Goal: Transaction & Acquisition: Purchase product/service

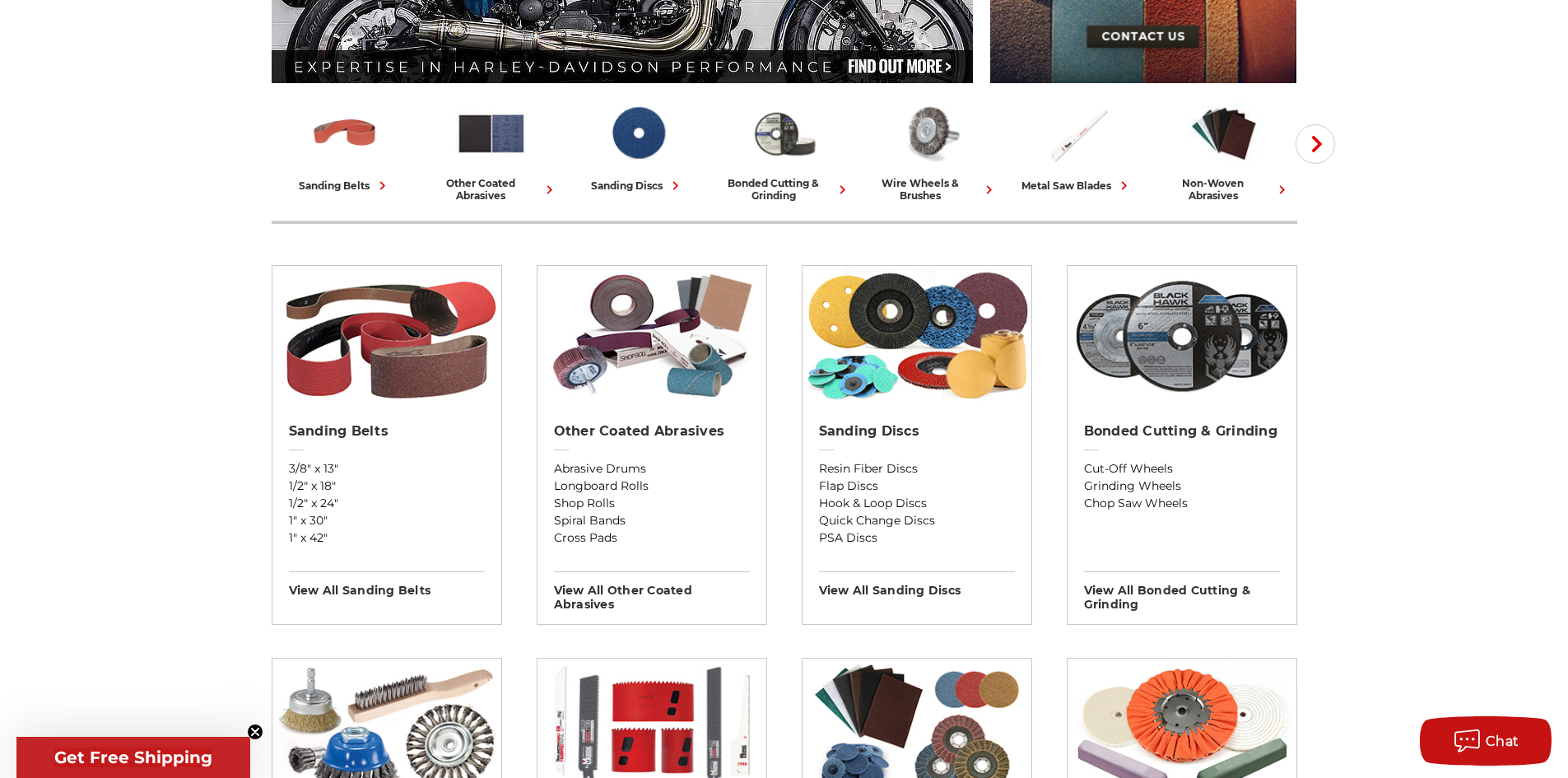
scroll to position [329, 0]
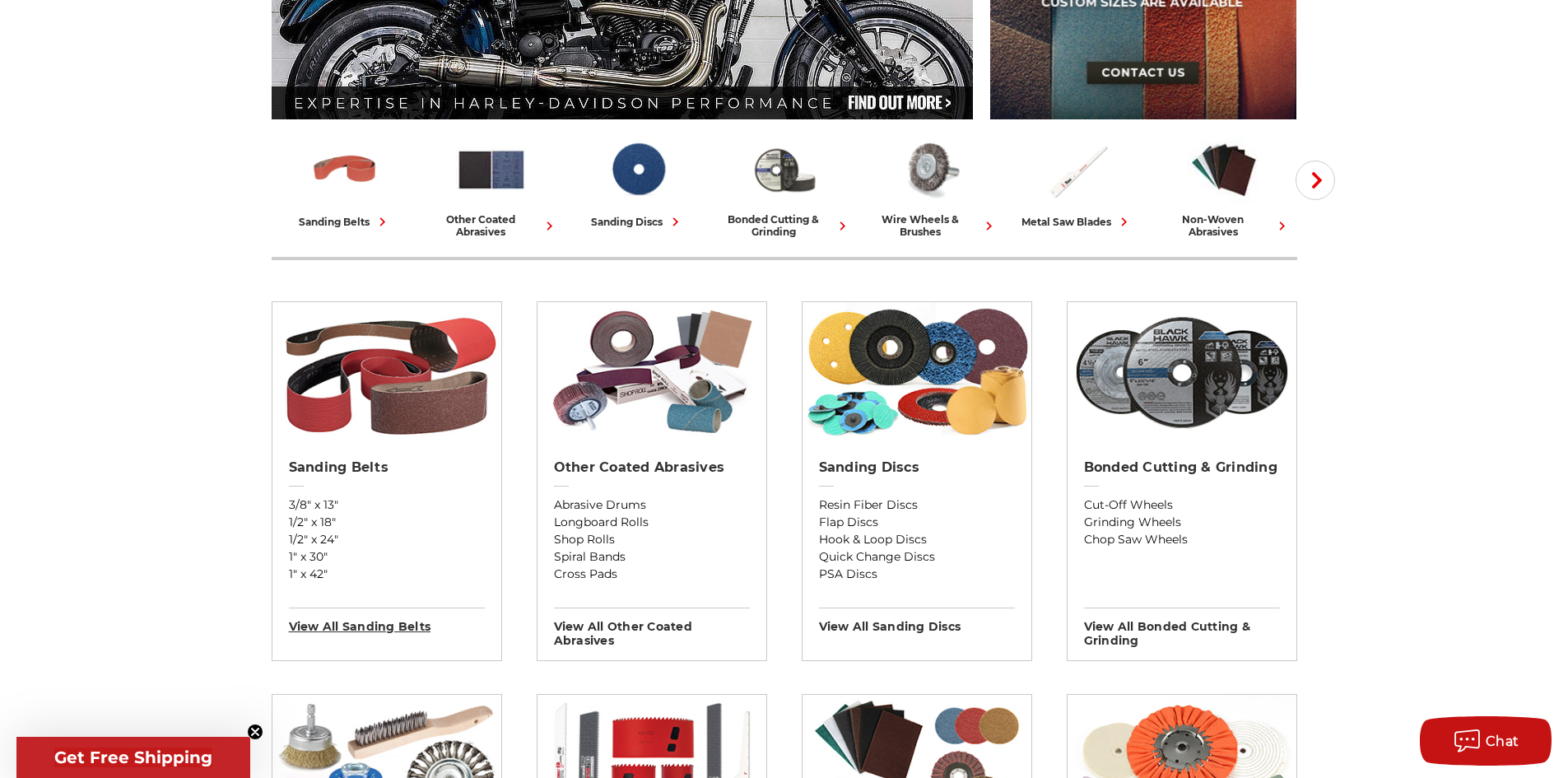
click at [373, 622] on h3 "View All sanding belts" at bounding box center [386, 620] width 196 height 26
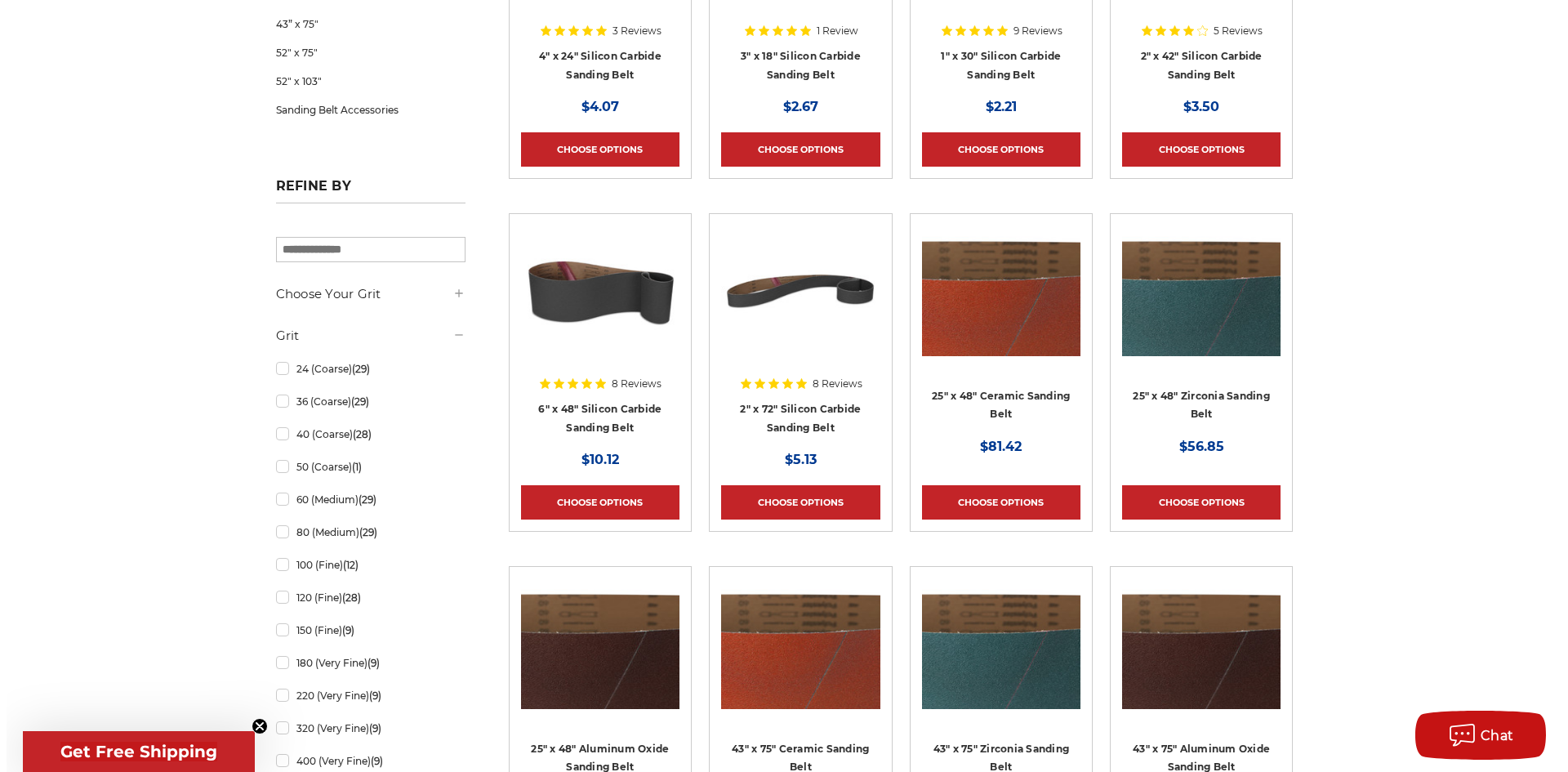
scroll to position [1144, 0]
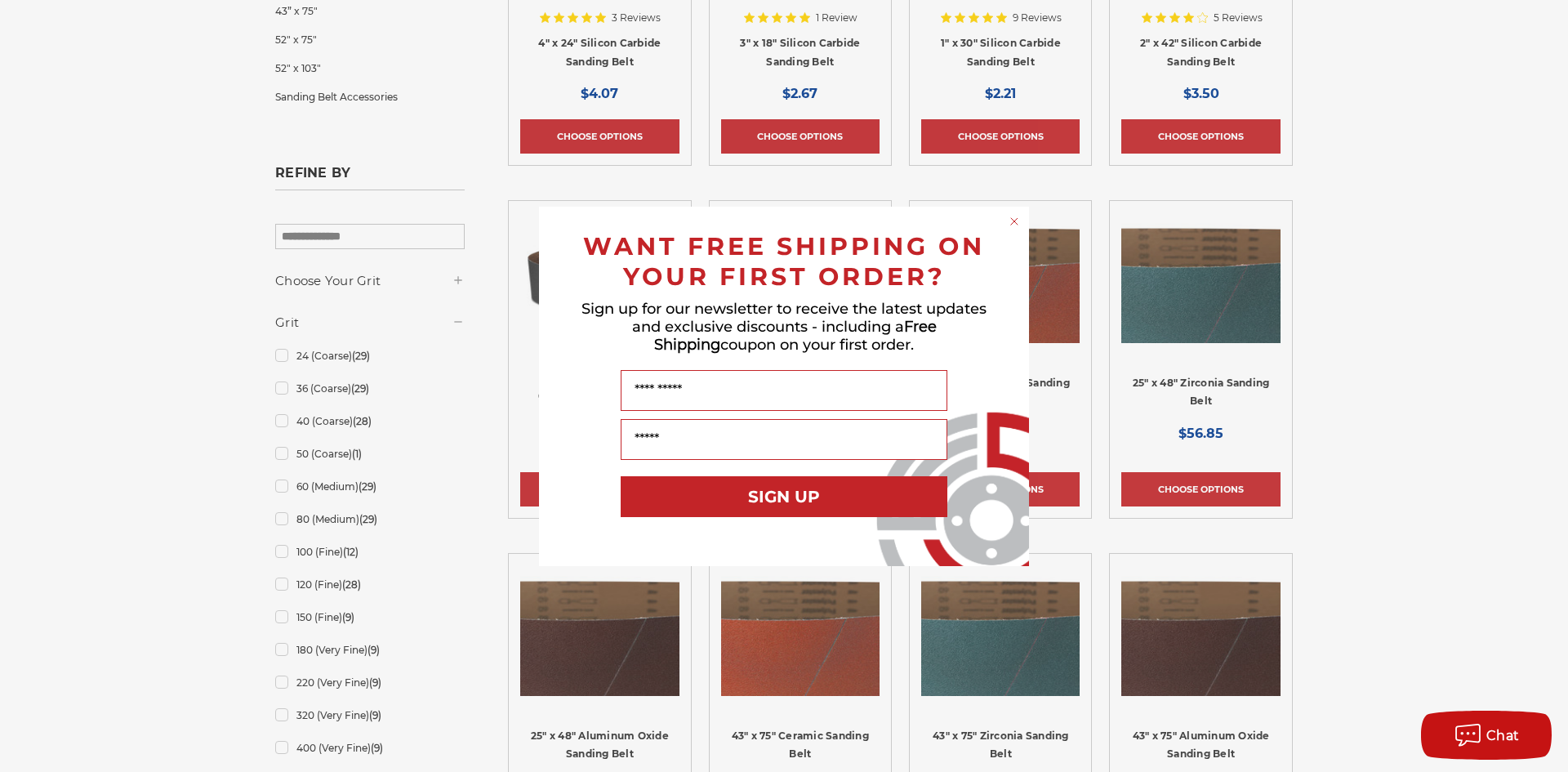
click at [1016, 218] on circle "Close dialog" at bounding box center [1014, 221] width 16 height 16
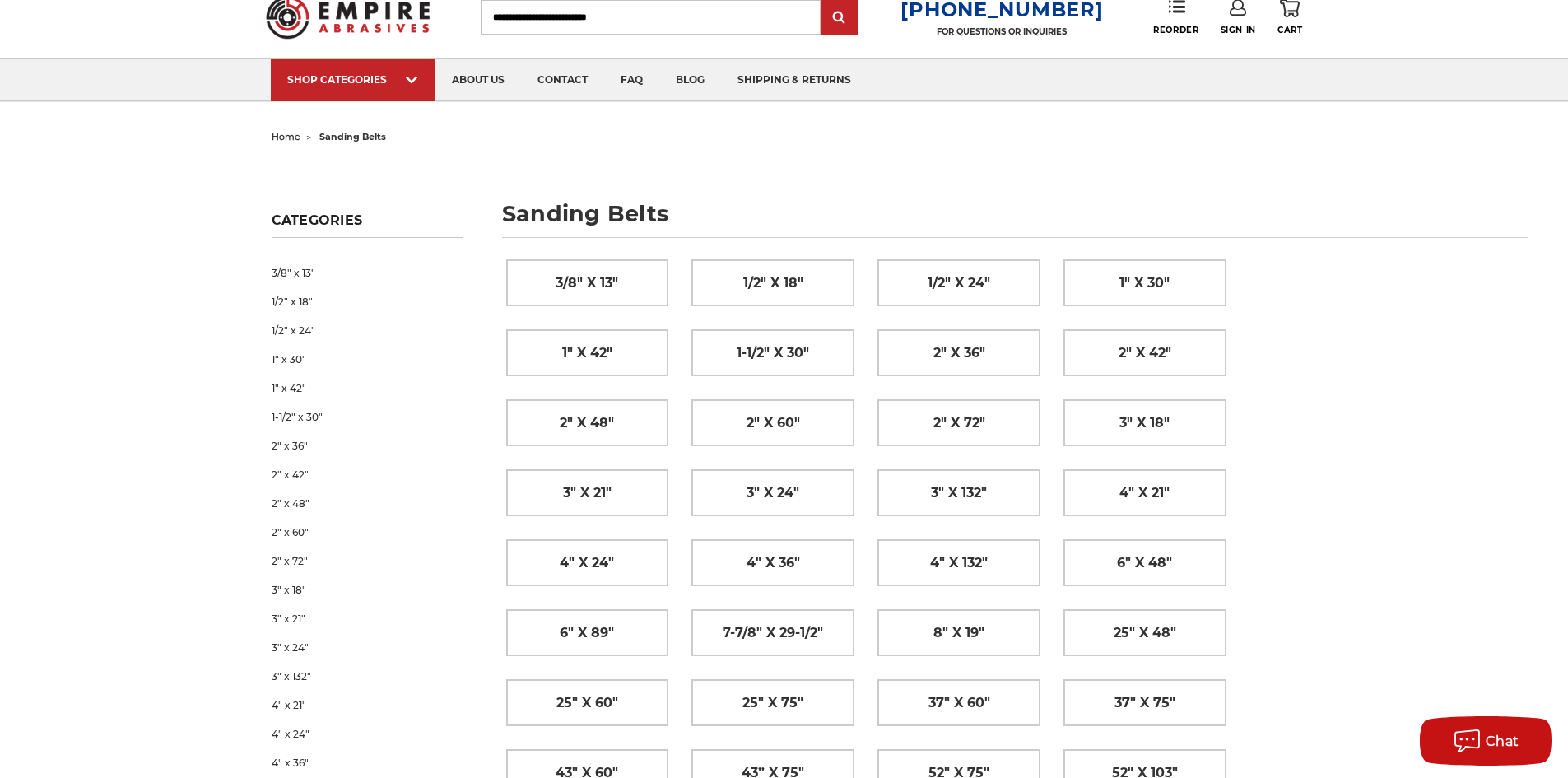
scroll to position [0, 0]
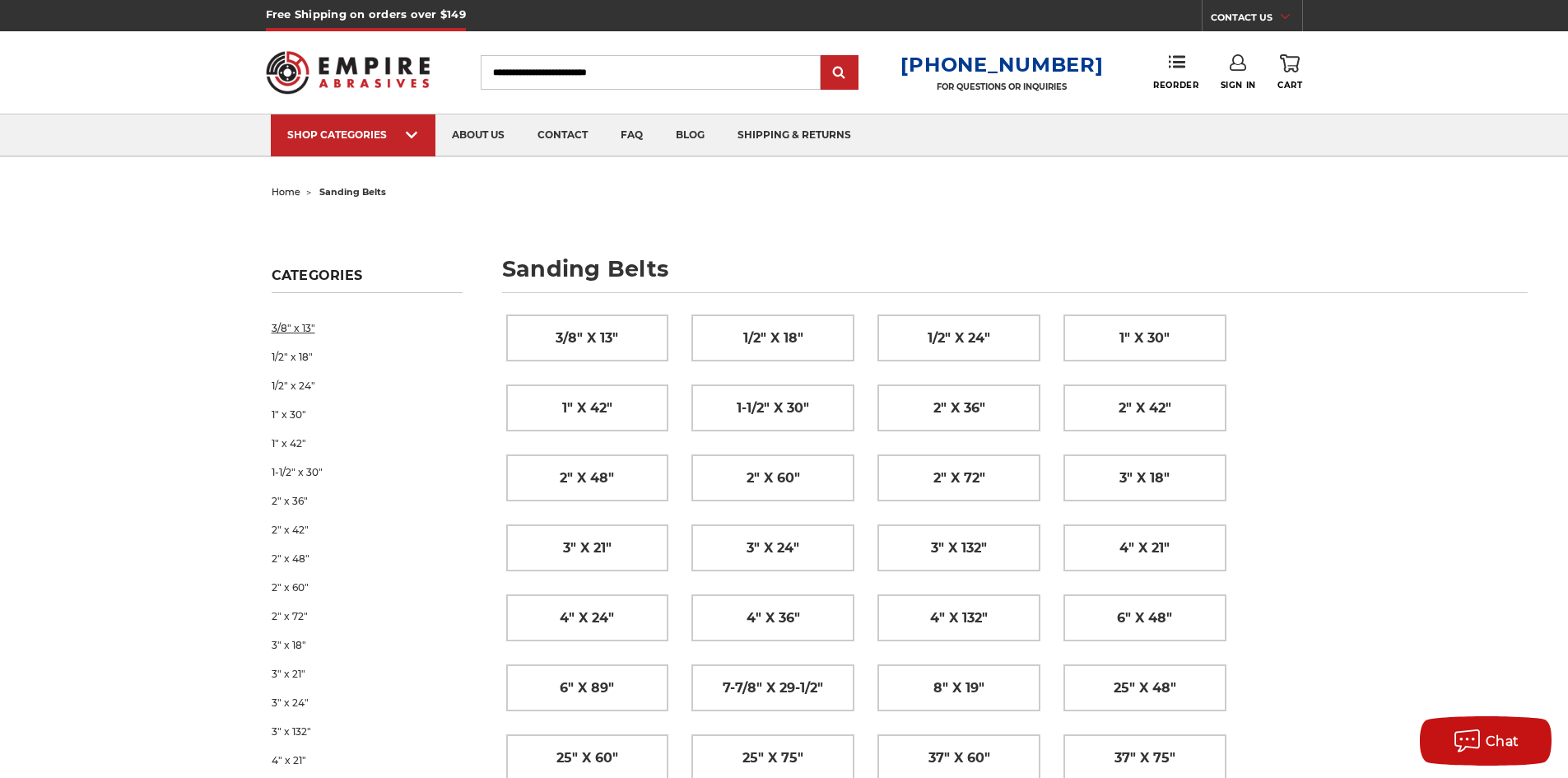
click at [292, 329] on link "3/8" x 13"" at bounding box center [367, 327] width 191 height 29
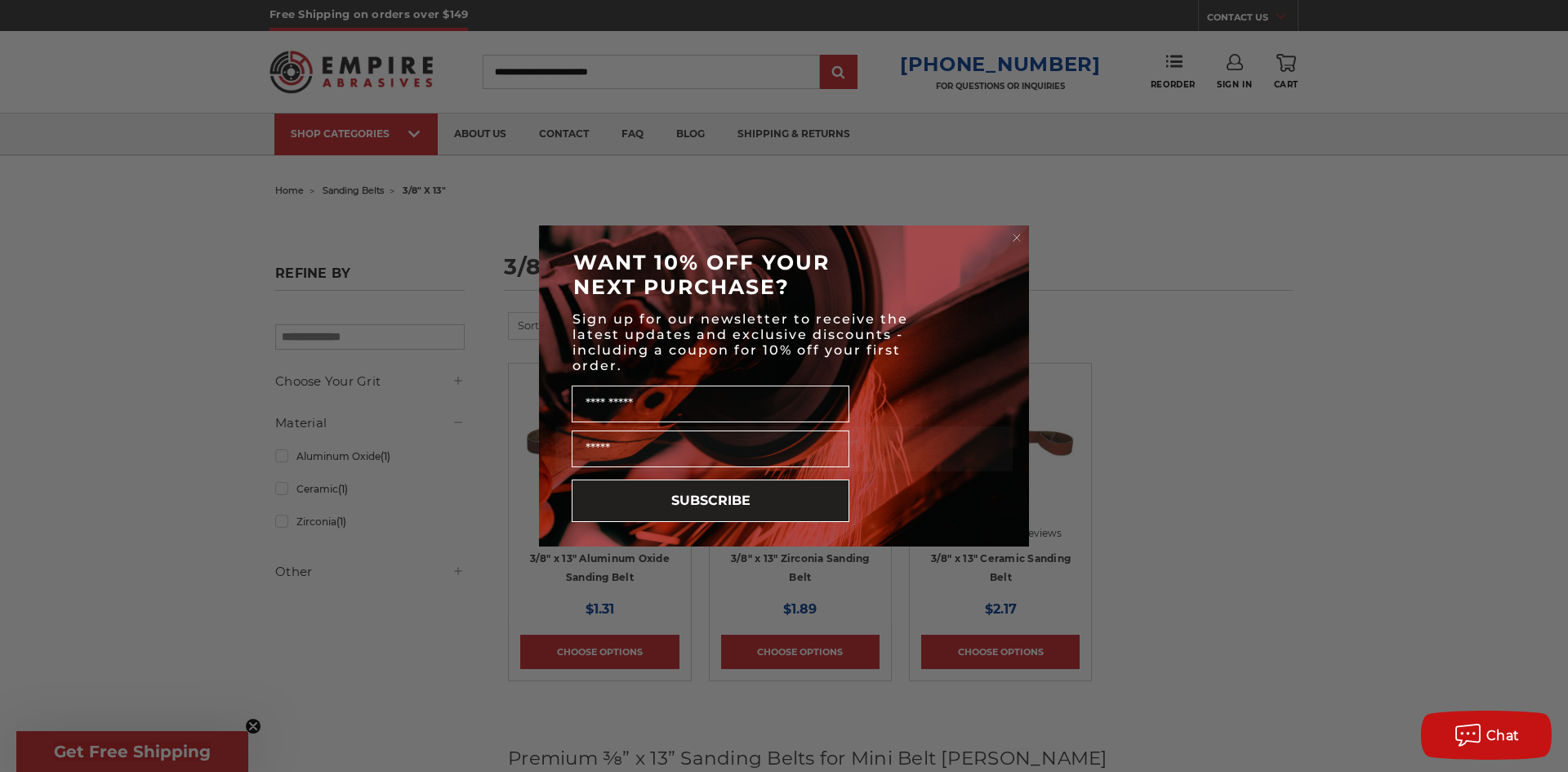
click at [1014, 234] on circle "Close dialog" at bounding box center [1017, 237] width 16 height 16
